Goal: Transaction & Acquisition: Purchase product/service

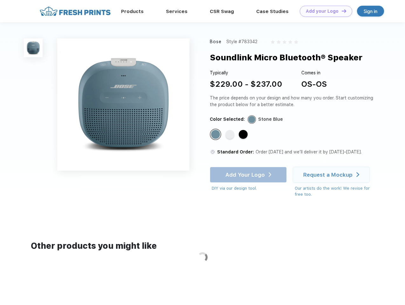
click at [324, 11] on link "Add your Logo Design Tool" at bounding box center [326, 11] width 52 height 11
click at [0, 0] on div "Design Tool" at bounding box center [0, 0] width 0 height 0
click at [341, 11] on link "Add your Logo Design Tool" at bounding box center [326, 11] width 52 height 11
click at [33, 48] on img at bounding box center [33, 47] width 19 height 19
click at [216, 135] on div "Standard Color" at bounding box center [215, 134] width 9 height 9
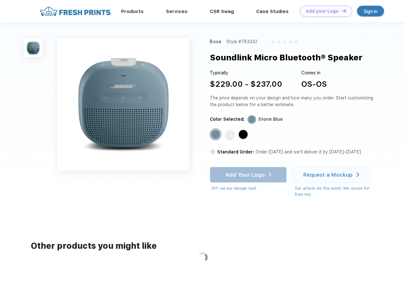
click at [231, 135] on div "Standard Color" at bounding box center [230, 134] width 9 height 9
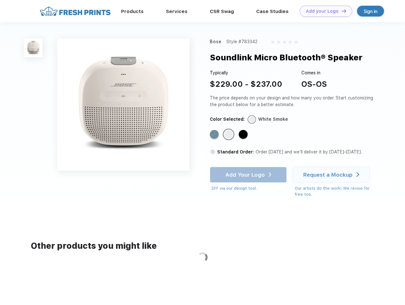
click at [244, 135] on div "Standard Color" at bounding box center [243, 134] width 9 height 9
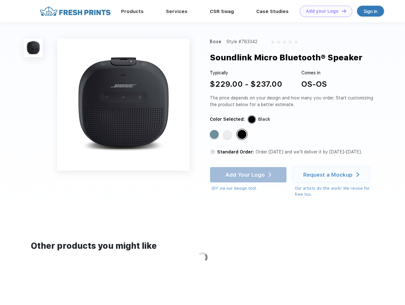
click at [249, 175] on div "Add Your Logo DIY via our design tool. Ah shoot! This product isn't up in our d…" at bounding box center [248, 179] width 77 height 25
click at [332, 175] on div "Request a Mockup" at bounding box center [328, 175] width 49 height 6
